Goal: Task Accomplishment & Management: Use online tool/utility

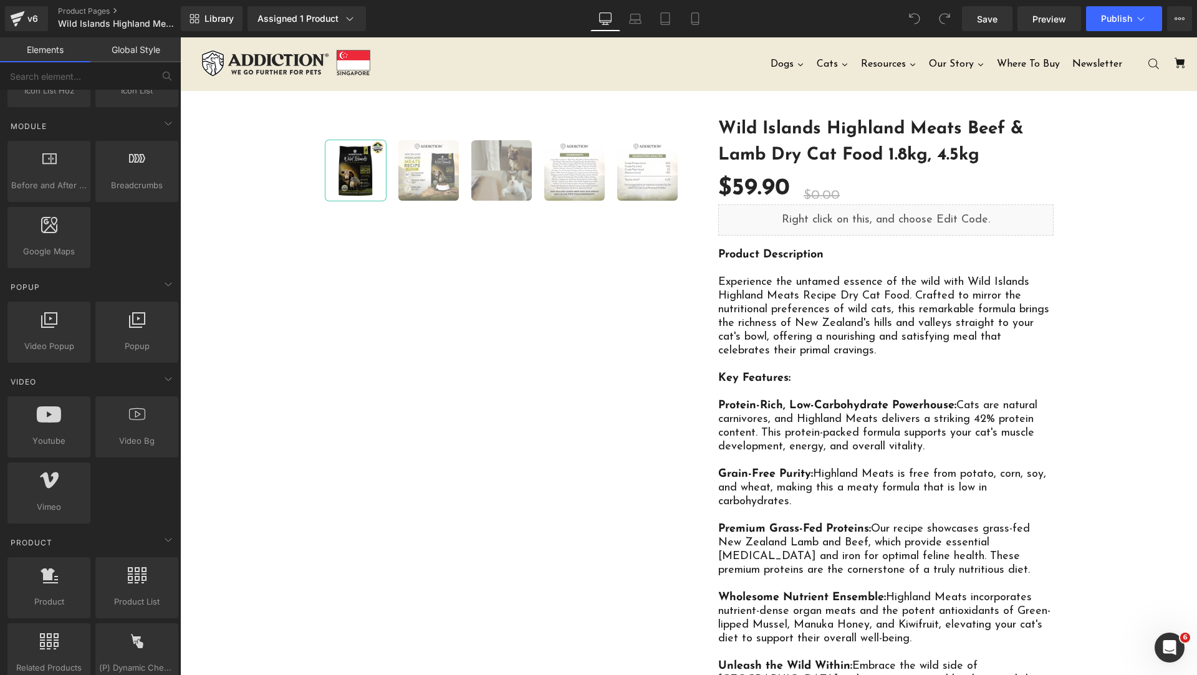
scroll to position [935, 0]
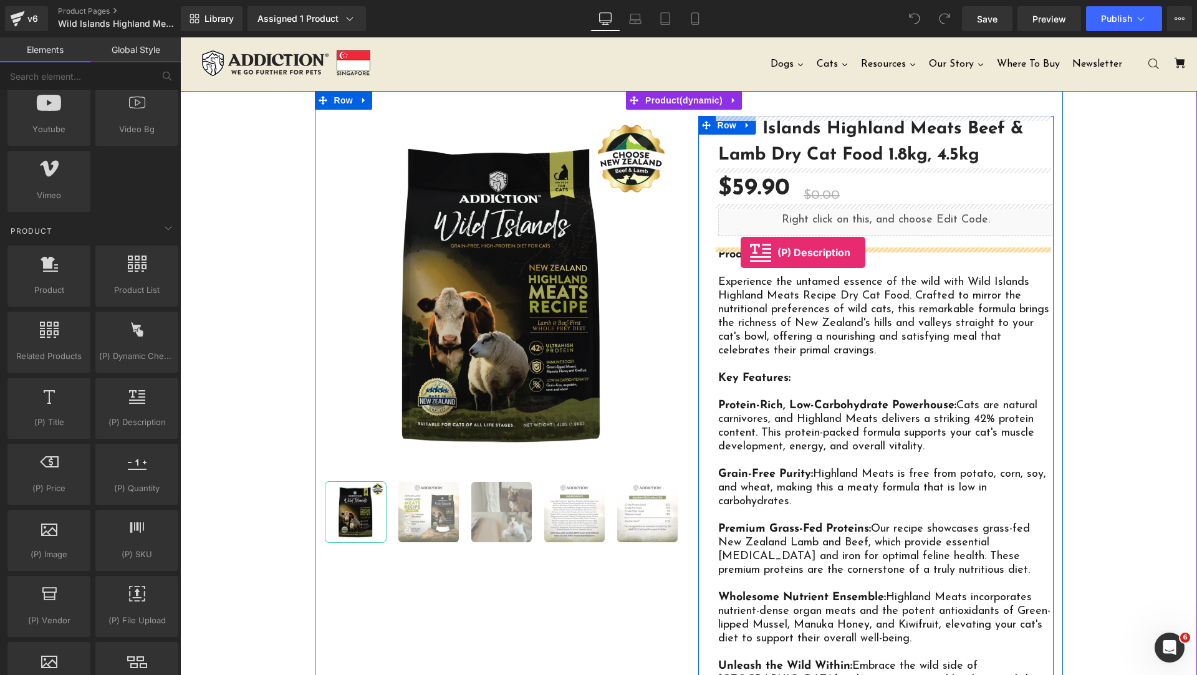
drag, startPoint x: 344, startPoint y: 454, endPoint x: 741, endPoint y: 253, distance: 444.9
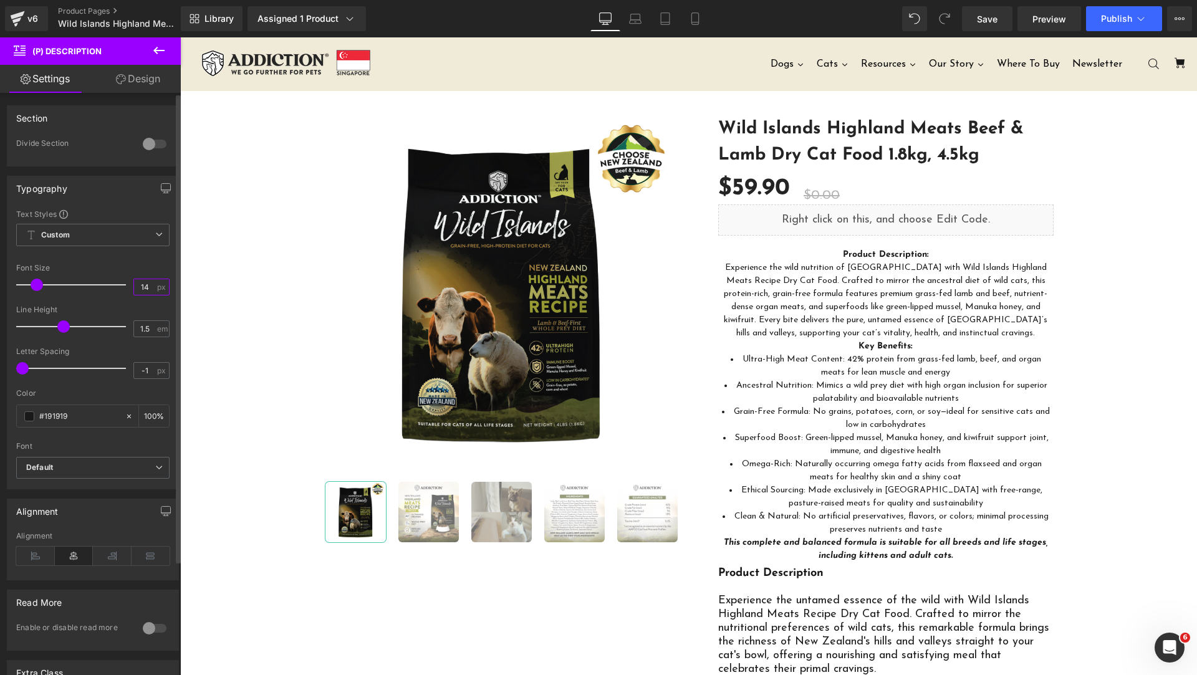
click at [145, 283] on input "14" at bounding box center [145, 287] width 22 height 16
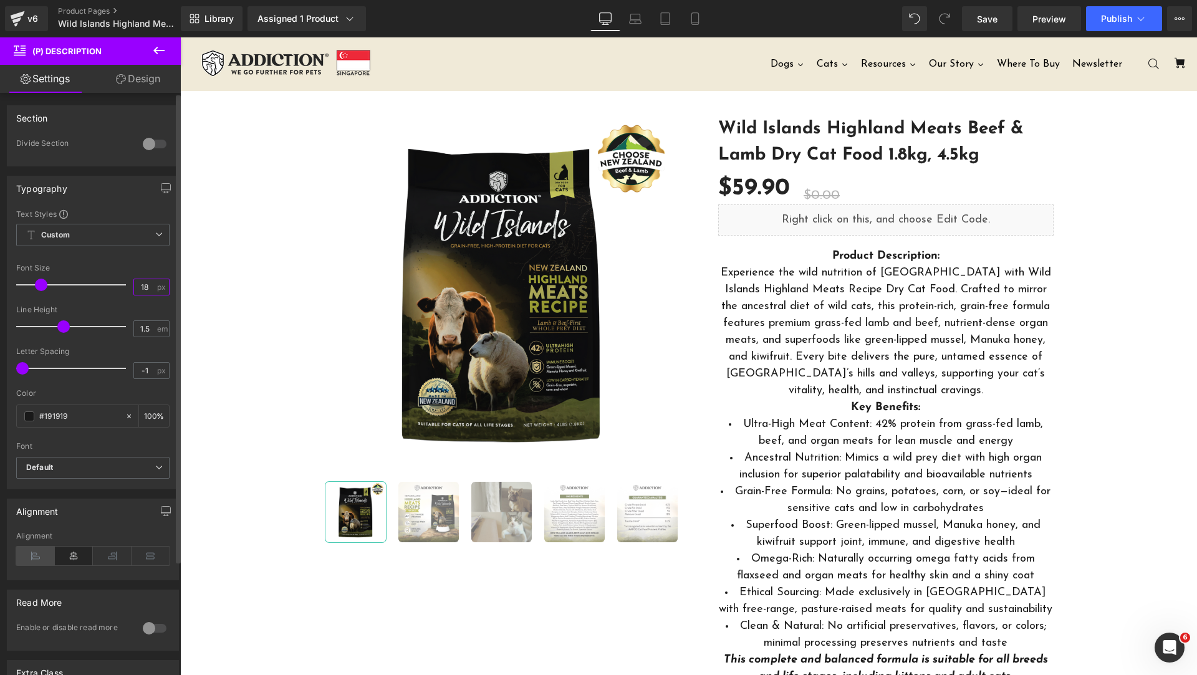
type input "18"
click at [36, 559] on icon at bounding box center [35, 556] width 39 height 19
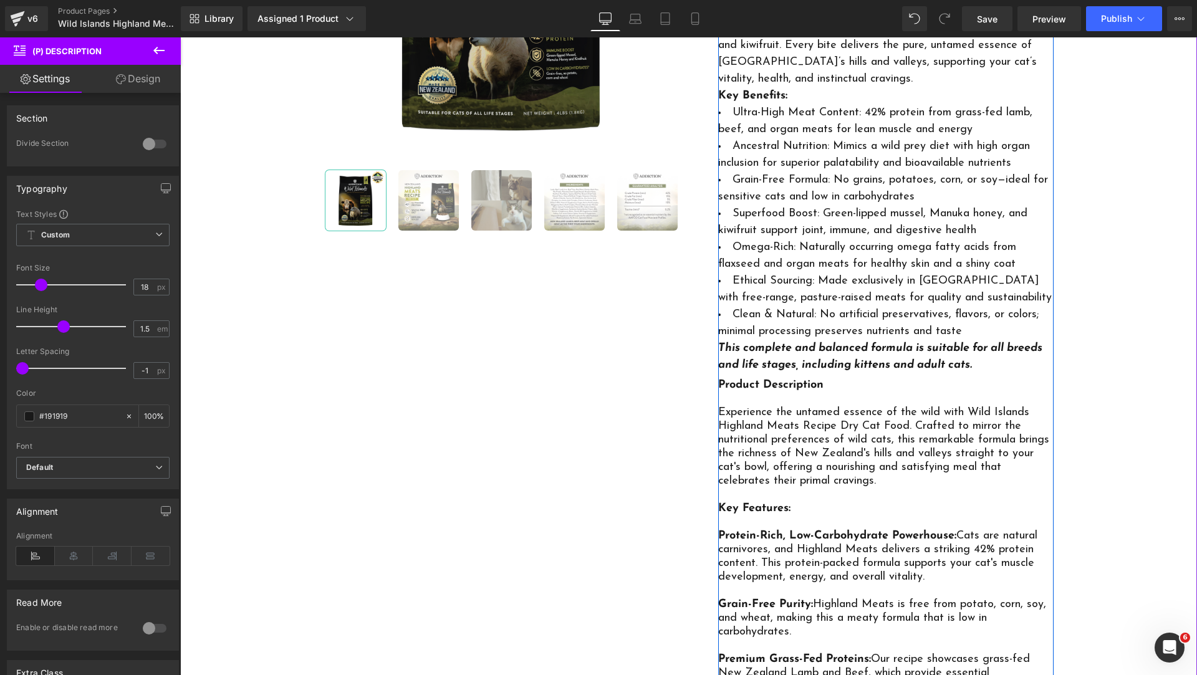
scroll to position [624, 0]
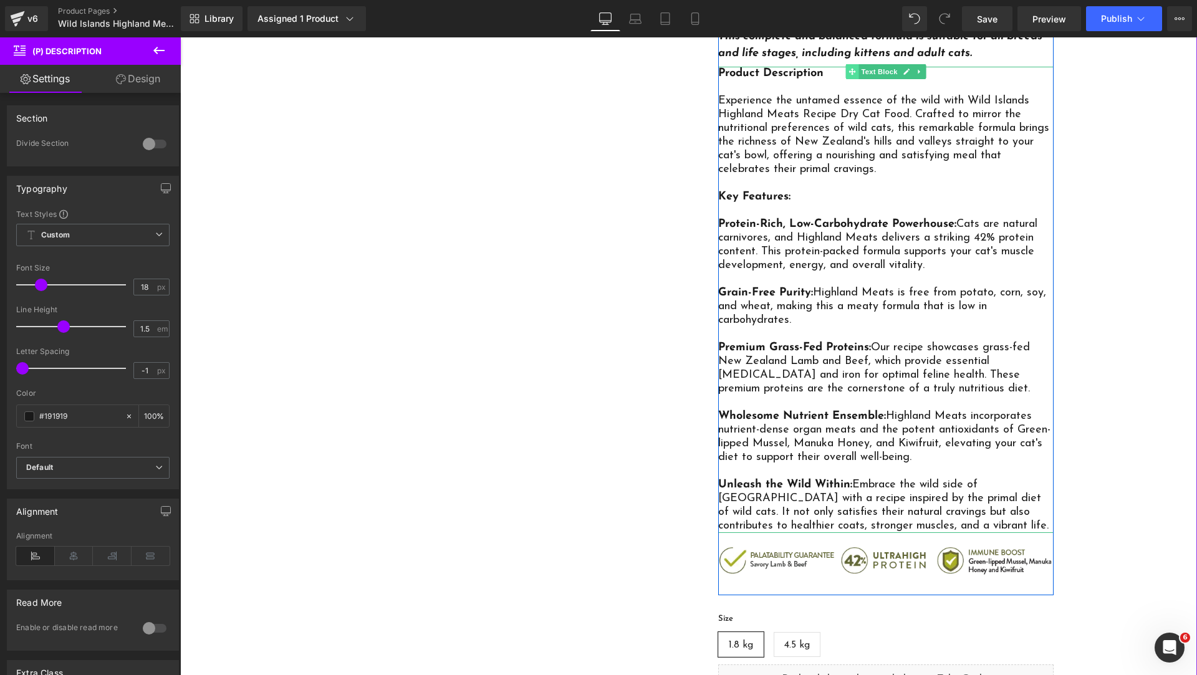
click at [849, 70] on icon at bounding box center [852, 71] width 7 height 7
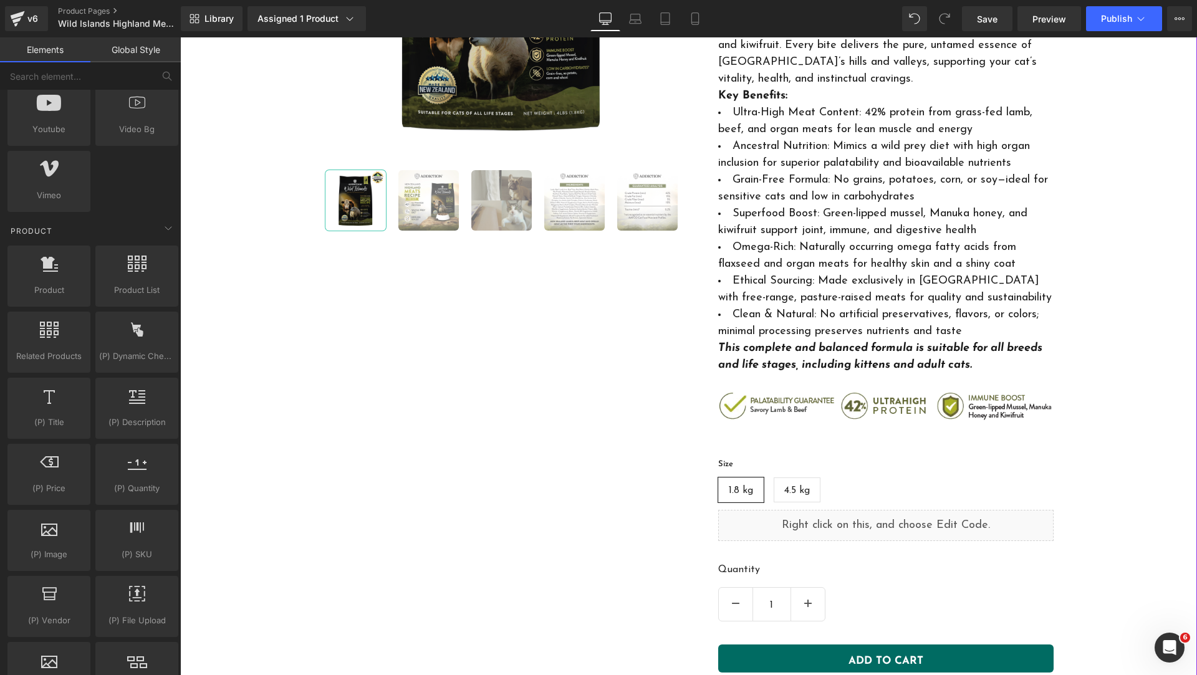
scroll to position [0, 0]
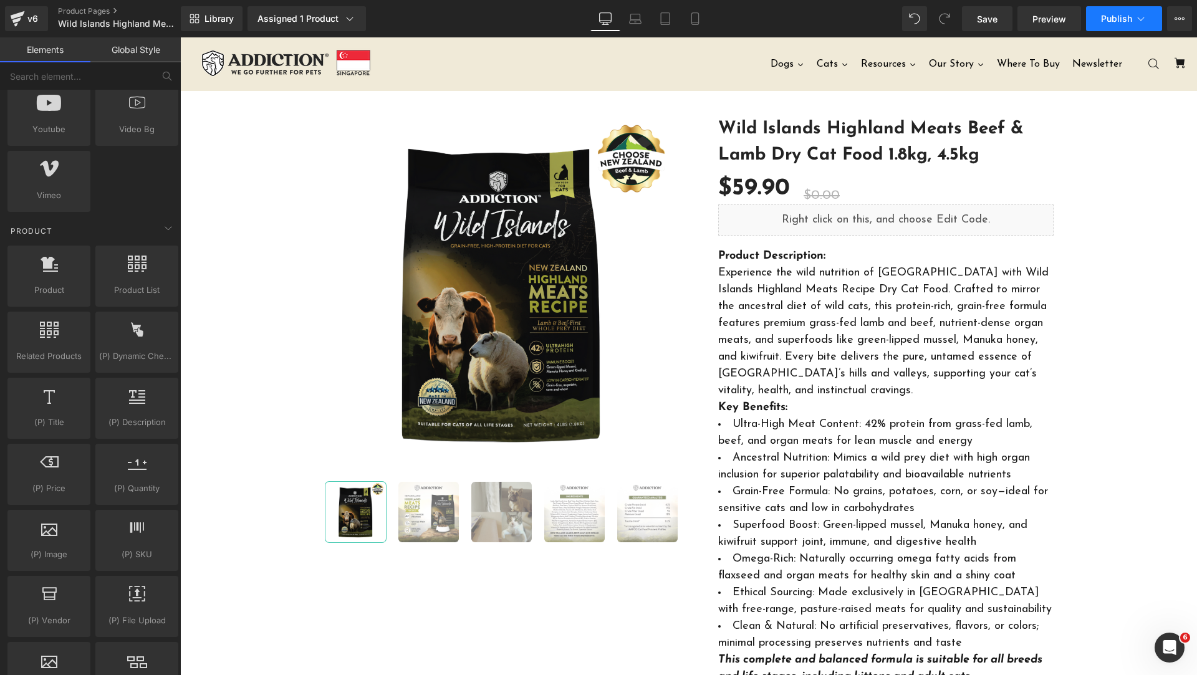
click at [1109, 28] on button "Publish" at bounding box center [1124, 18] width 76 height 25
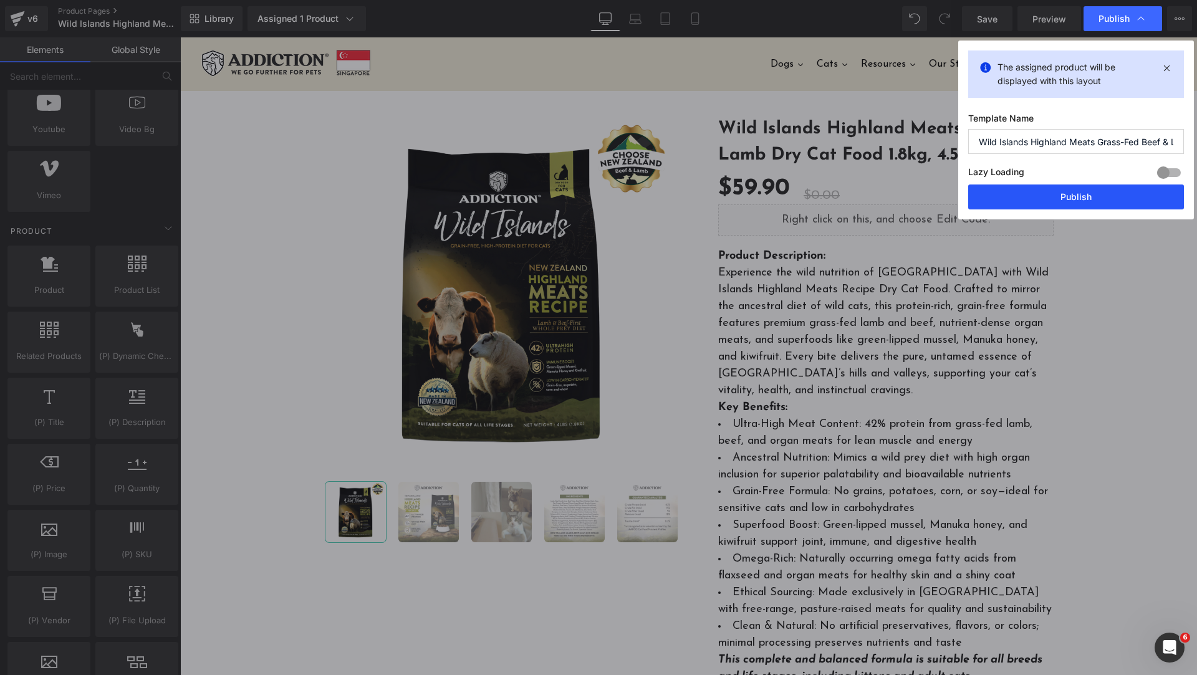
click at [1081, 197] on button "Publish" at bounding box center [1077, 197] width 216 height 25
